Goal: Task Accomplishment & Management: Complete application form

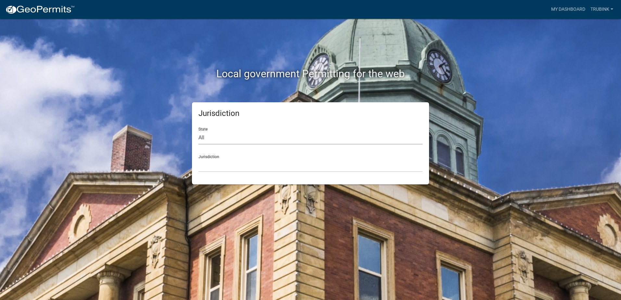
click at [203, 137] on select "All [US_STATE] [US_STATE] [US_STATE] [US_STATE] [US_STATE] [US_STATE] [US_STATE…" at bounding box center [310, 137] width 224 height 13
select select "[US_STATE]"
click at [198, 131] on select "All [US_STATE] [US_STATE] [US_STATE] [US_STATE] [US_STATE] [US_STATE] [US_STATE…" at bounding box center [310, 137] width 224 height 13
click at [216, 156] on div "Jurisdiction [GEOGRAPHIC_DATA], [US_STATE] [GEOGRAPHIC_DATA], [US_STATE] [GEOGR…" at bounding box center [310, 161] width 224 height 22
click at [213, 175] on div "Jurisdiction State All [US_STATE] [US_STATE] [US_STATE] [US_STATE] [US_STATE] […" at bounding box center [310, 143] width 237 height 82
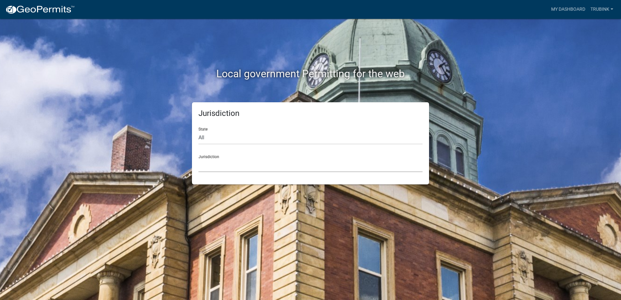
click at [262, 163] on select "[GEOGRAPHIC_DATA], [US_STATE] [GEOGRAPHIC_DATA], [US_STATE] [GEOGRAPHIC_DATA], …" at bounding box center [310, 165] width 224 height 13
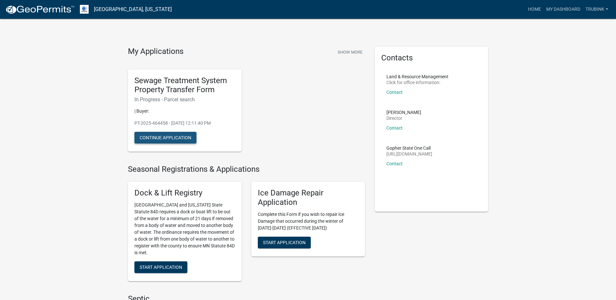
click at [186, 137] on button "Continue Application" at bounding box center [165, 138] width 62 height 12
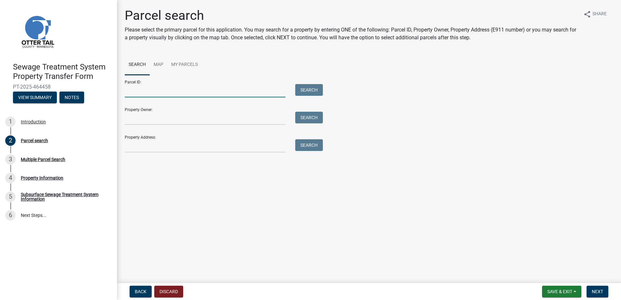
click at [179, 87] on input "Parcel ID:" at bounding box center [205, 90] width 161 height 13
type input "41000010006000"
click at [313, 87] on button "Search" at bounding box center [309, 90] width 28 height 12
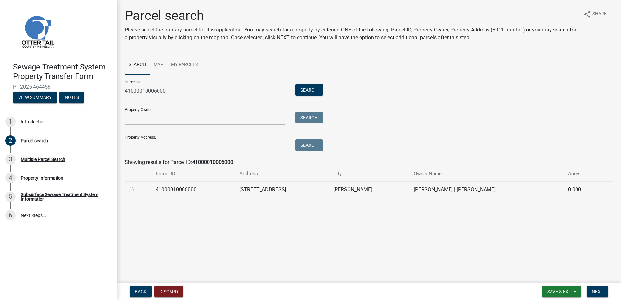
click at [136, 186] on label at bounding box center [136, 186] width 0 height 0
click at [136, 189] on input "radio" at bounding box center [138, 188] width 4 height 4
radio input "true"
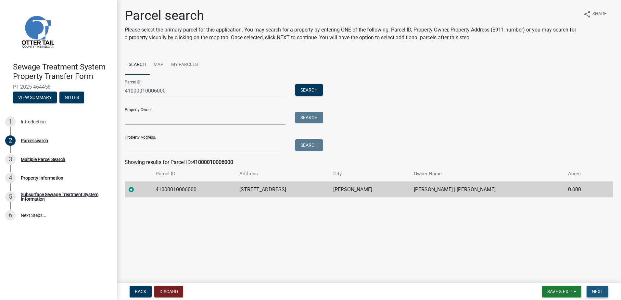
click at [599, 291] on span "Next" at bounding box center [597, 291] width 11 height 5
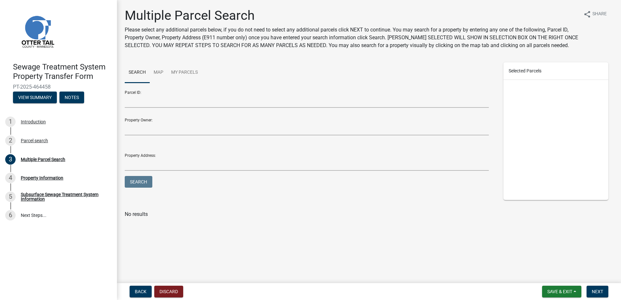
click at [176, 121] on div "Property Owner:" at bounding box center [307, 128] width 364 height 30
click at [140, 127] on input "Property Owner:" at bounding box center [307, 128] width 364 height 13
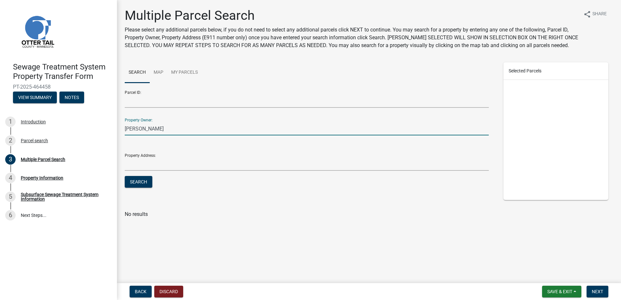
type input "[PERSON_NAME]"
click at [125, 176] on button "Search" at bounding box center [139, 182] width 28 height 12
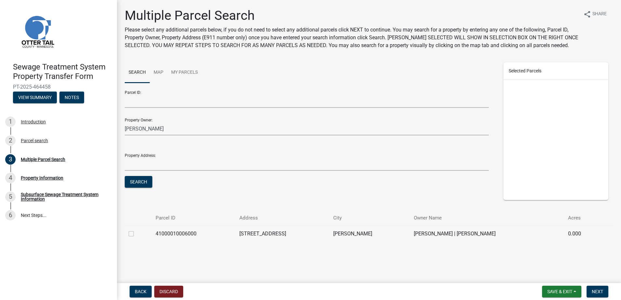
click at [127, 233] on td at bounding box center [138, 234] width 27 height 16
click at [136, 230] on label at bounding box center [136, 230] width 0 height 0
click at [136, 233] on input "checkbox" at bounding box center [138, 232] width 4 height 4
checkbox input "true"
click at [598, 289] on span "Next" at bounding box center [597, 291] width 11 height 5
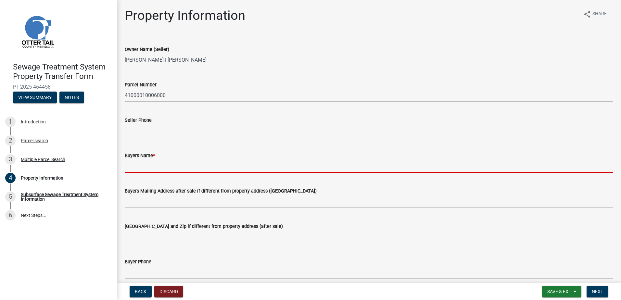
click at [170, 166] on input "Buyers Name *" at bounding box center [369, 165] width 488 height 13
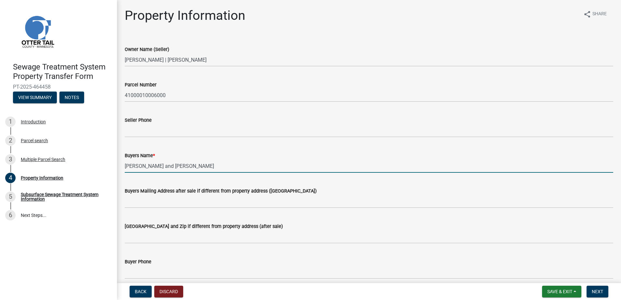
type input "[PERSON_NAME] and [PERSON_NAME]"
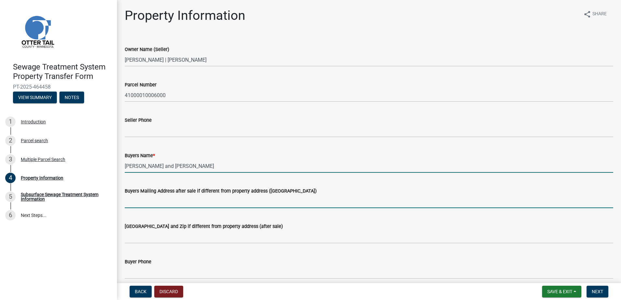
click at [132, 199] on input "Buyers Mailing Address after sale if different from property address ([GEOGRAPH…" at bounding box center [369, 201] width 488 height 13
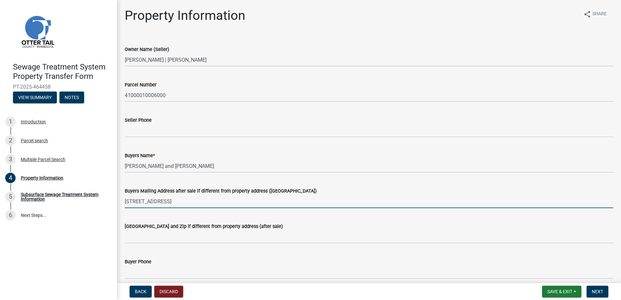
type input "[STREET_ADDRESS]"
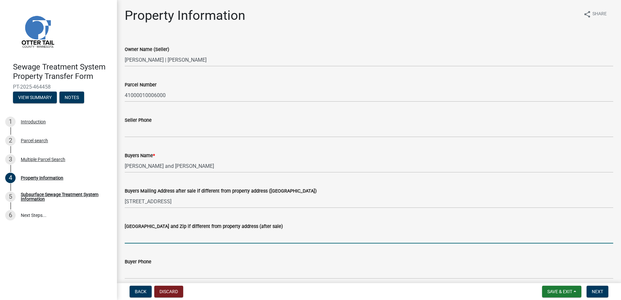
click at [134, 236] on input "[GEOGRAPHIC_DATA] and Zip if different from property address (after sale)" at bounding box center [369, 236] width 488 height 13
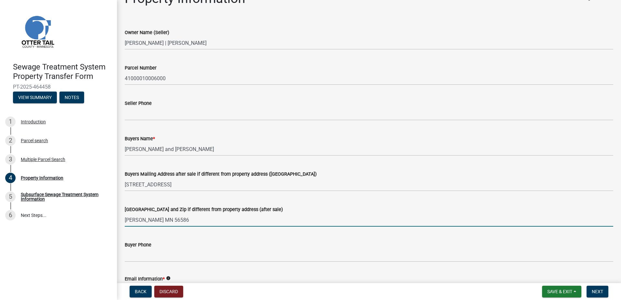
scroll to position [32, 0]
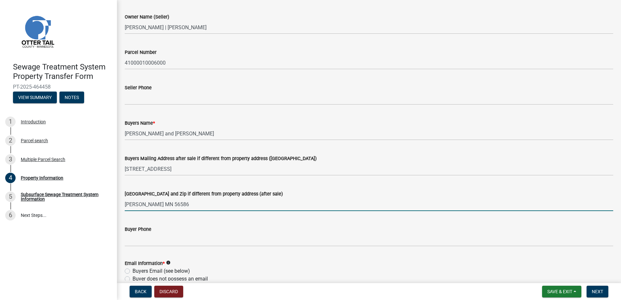
type input "[PERSON_NAME] MN 56586"
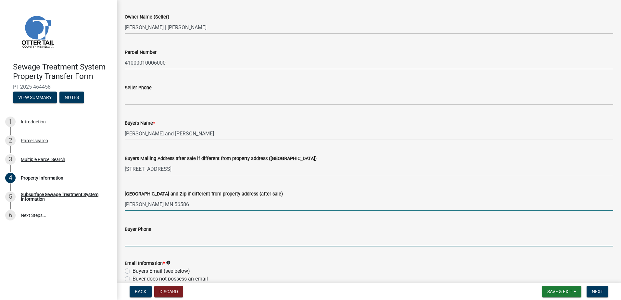
click at [140, 243] on input "Buyer Phone" at bounding box center [369, 239] width 488 height 13
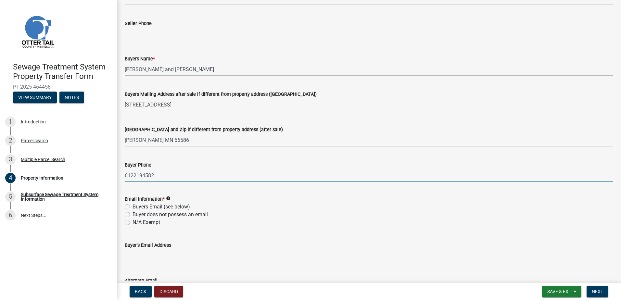
scroll to position [97, 0]
type input "6122194582"
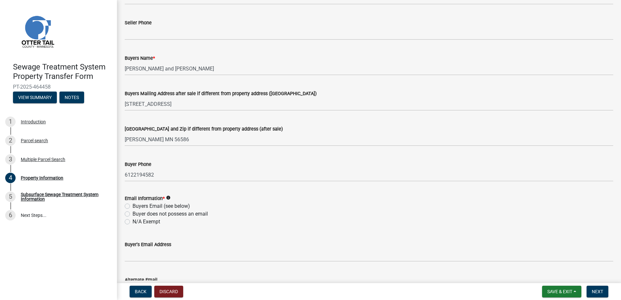
click at [132, 206] on label "Buyers Email (see below)" at bounding box center [160, 206] width 57 height 8
click at [132, 206] on input "Buyers Email (see below)" at bounding box center [134, 204] width 4 height 4
radio input "true"
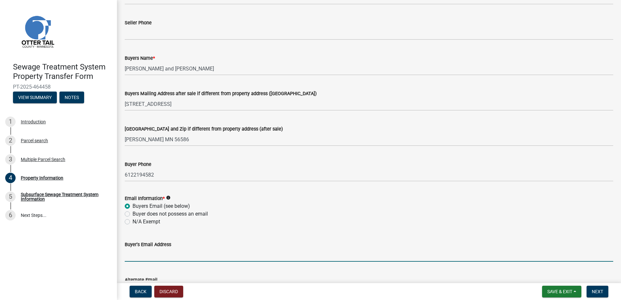
click at [150, 253] on input "Buyer's Email Address" at bounding box center [369, 254] width 488 height 13
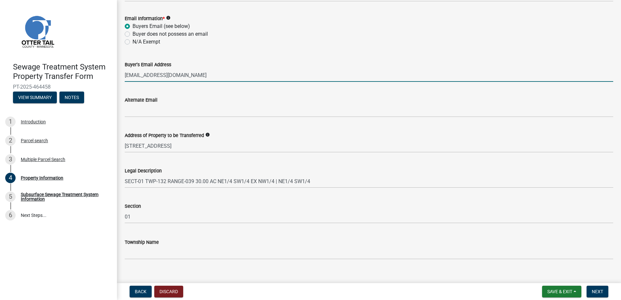
scroll to position [287, 0]
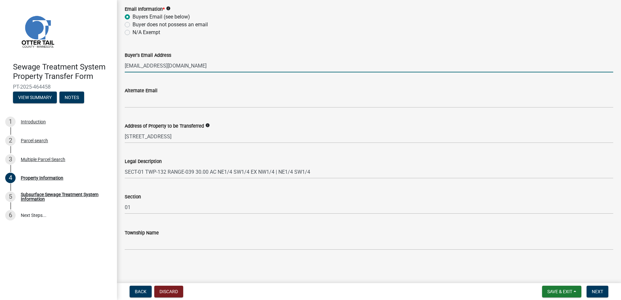
type input "[EMAIL_ADDRESS][DOMAIN_NAME]"
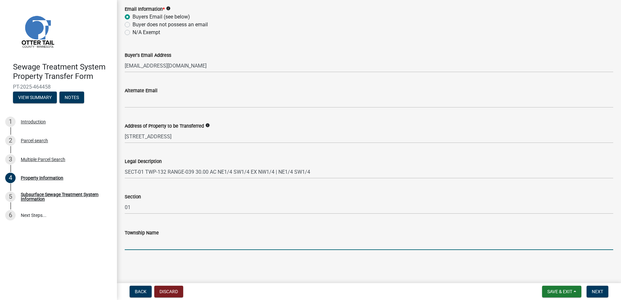
click at [160, 241] on input "Township Name" at bounding box center [369, 243] width 488 height 13
type input "Nidaros"
click at [598, 290] on span "Next" at bounding box center [597, 291] width 11 height 5
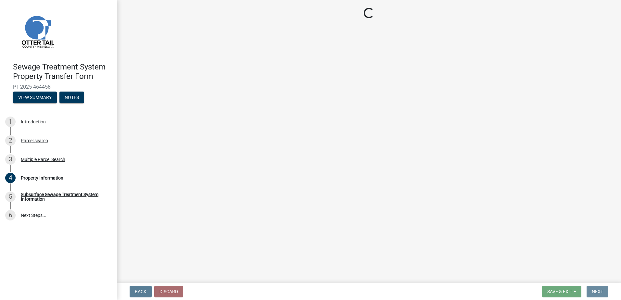
scroll to position [0, 0]
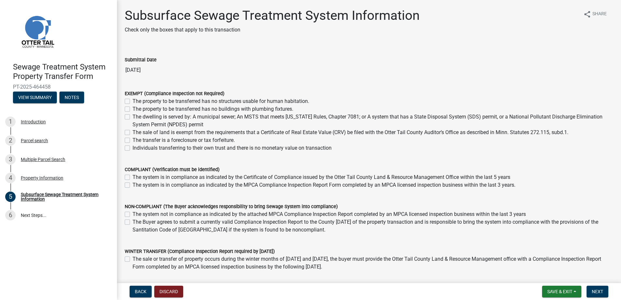
click at [132, 100] on label "The property to be transferred has no structures usable for human habitation." at bounding box center [220, 101] width 177 height 8
click at [132, 100] on input "The property to be transferred has no structures usable for human habitation." at bounding box center [134, 99] width 4 height 4
checkbox input "true"
checkbox input "false"
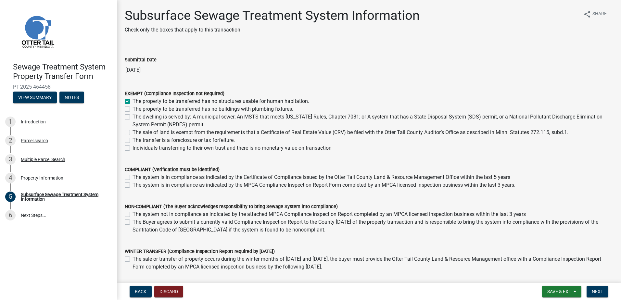
checkbox input "false"
click at [132, 108] on label "The property to be transferred has no buildings with plumbing fixtures." at bounding box center [212, 109] width 161 height 8
click at [132, 108] on input "The property to be transferred has no buildings with plumbing fixtures." at bounding box center [134, 107] width 4 height 4
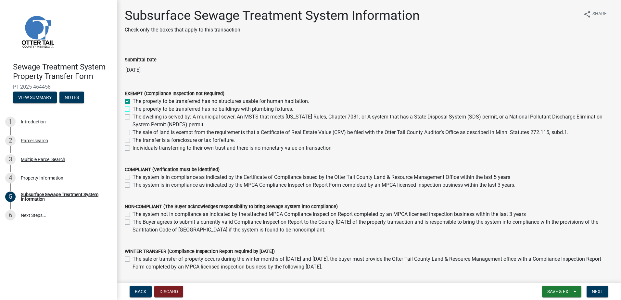
checkbox input "true"
checkbox input "false"
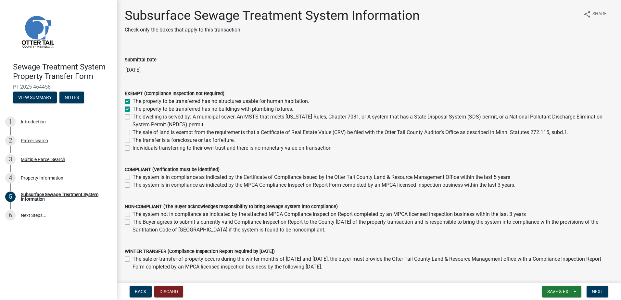
checkbox input "false"
click at [132, 116] on label "The dwelling is served by: A municipal sewer; An MSTS that meets [US_STATE] Rul…" at bounding box center [372, 121] width 480 height 16
click at [132, 116] on input "The dwelling is served by: A municipal sewer; An MSTS that meets [US_STATE] Rul…" at bounding box center [134, 115] width 4 height 4
checkbox input "true"
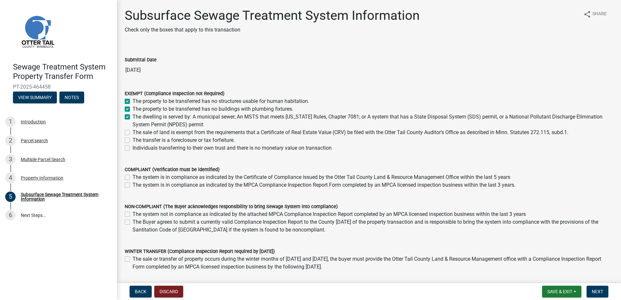
checkbox input "true"
checkbox input "false"
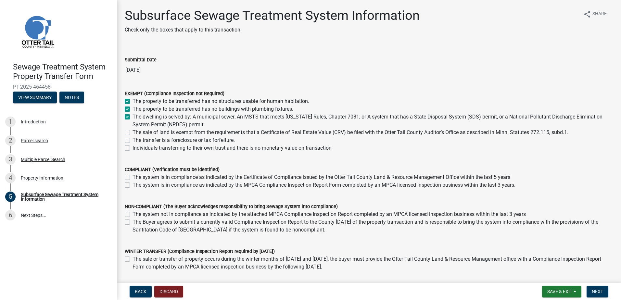
checkbox input "false"
click at [132, 133] on label "The sale of land is exempt from the requirements that a Certificate of Real Est…" at bounding box center [350, 133] width 436 height 8
click at [132, 133] on input "The sale of land is exempt from the requirements that a Certificate of Real Est…" at bounding box center [134, 131] width 4 height 4
checkbox input "true"
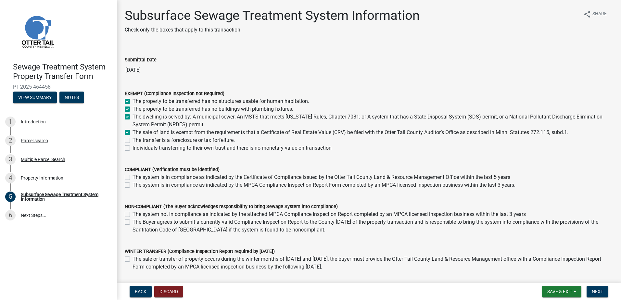
checkbox input "true"
checkbox input "false"
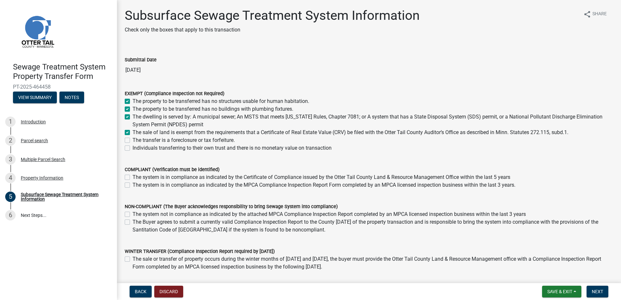
click at [132, 117] on label "The dwelling is served by: A municipal sewer; An MSTS that meets [US_STATE] Rul…" at bounding box center [372, 121] width 480 height 16
click at [132, 117] on input "The dwelling is served by: A municipal sewer; An MSTS that meets [US_STATE] Rul…" at bounding box center [134, 115] width 4 height 4
checkbox input "false"
checkbox input "true"
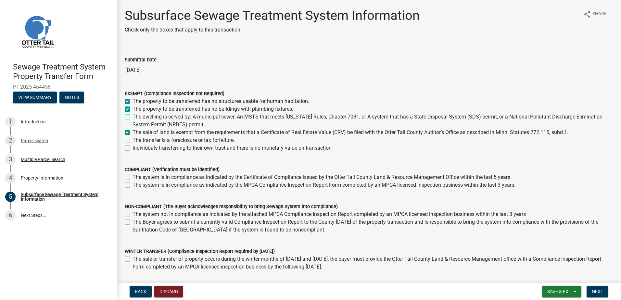
checkbox input "false"
checkbox input "true"
checkbox input "false"
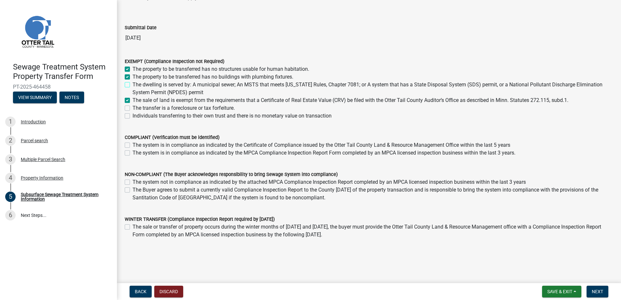
scroll to position [32, 0]
click at [601, 291] on span "Next" at bounding box center [597, 291] width 11 height 5
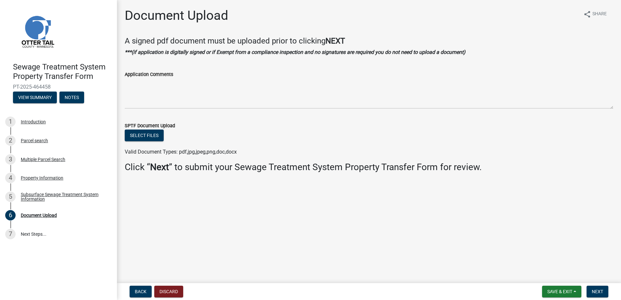
click at [160, 58] on wm-data-entity-input "A signed pdf document must be uploaded prior to clicking NEXT ***(if applicatio…" at bounding box center [369, 48] width 488 height 25
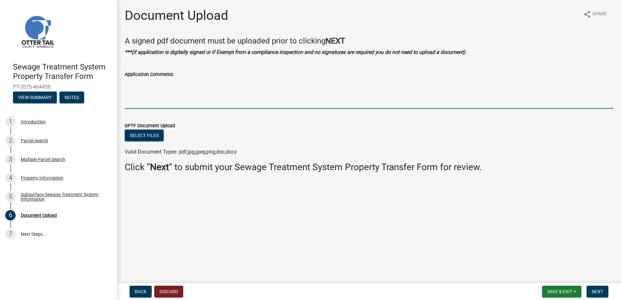
click at [169, 80] on textarea "Application Comments" at bounding box center [369, 93] width 488 height 31
type textarea "No septic system on property"
click at [150, 135] on button "Select files" at bounding box center [144, 136] width 39 height 12
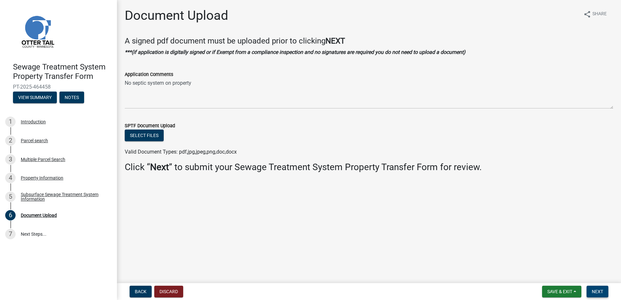
click at [602, 289] on span "Next" at bounding box center [597, 291] width 11 height 5
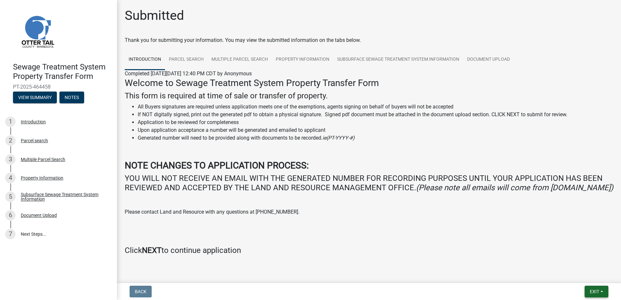
click at [595, 289] on span "Exit" at bounding box center [594, 291] width 9 height 5
click at [569, 259] on button "Save" at bounding box center [582, 259] width 52 height 16
click at [594, 290] on span "Exit" at bounding box center [594, 291] width 9 height 5
click at [584, 274] on button "Save & Exit" at bounding box center [582, 275] width 52 height 16
